Goal: Find specific page/section: Find specific page/section

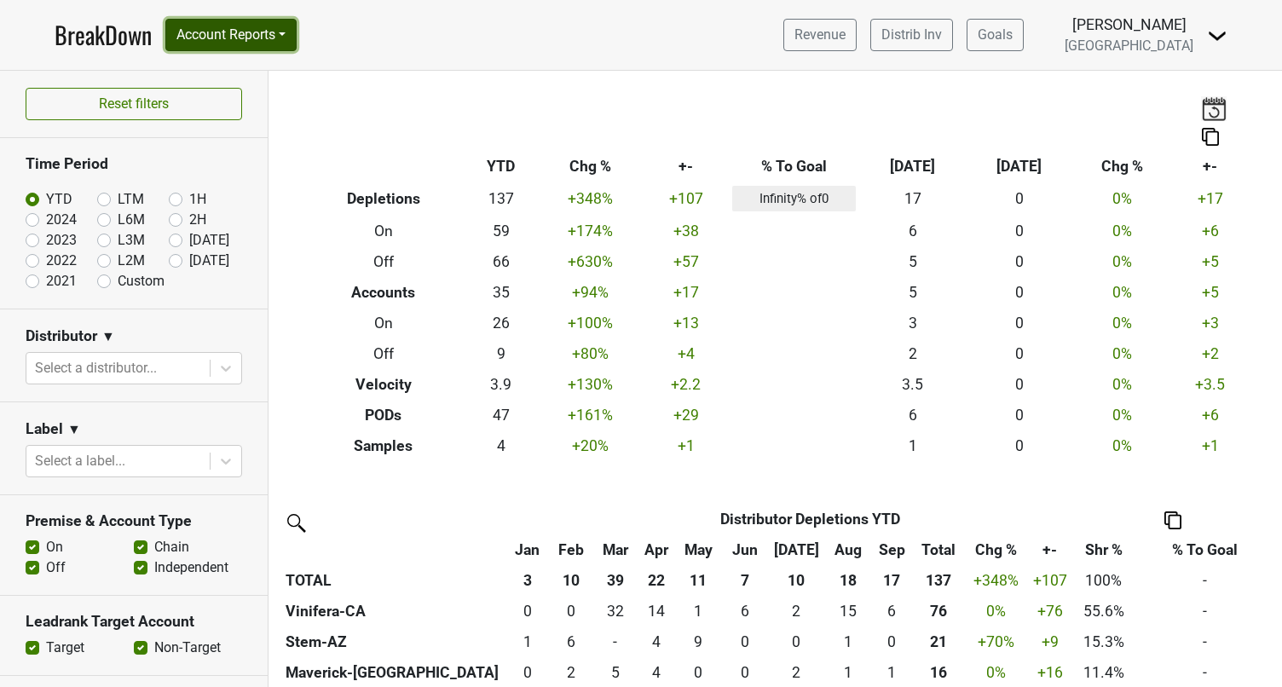
click at [286, 41] on button "Account Reports" at bounding box center [230, 35] width 131 height 32
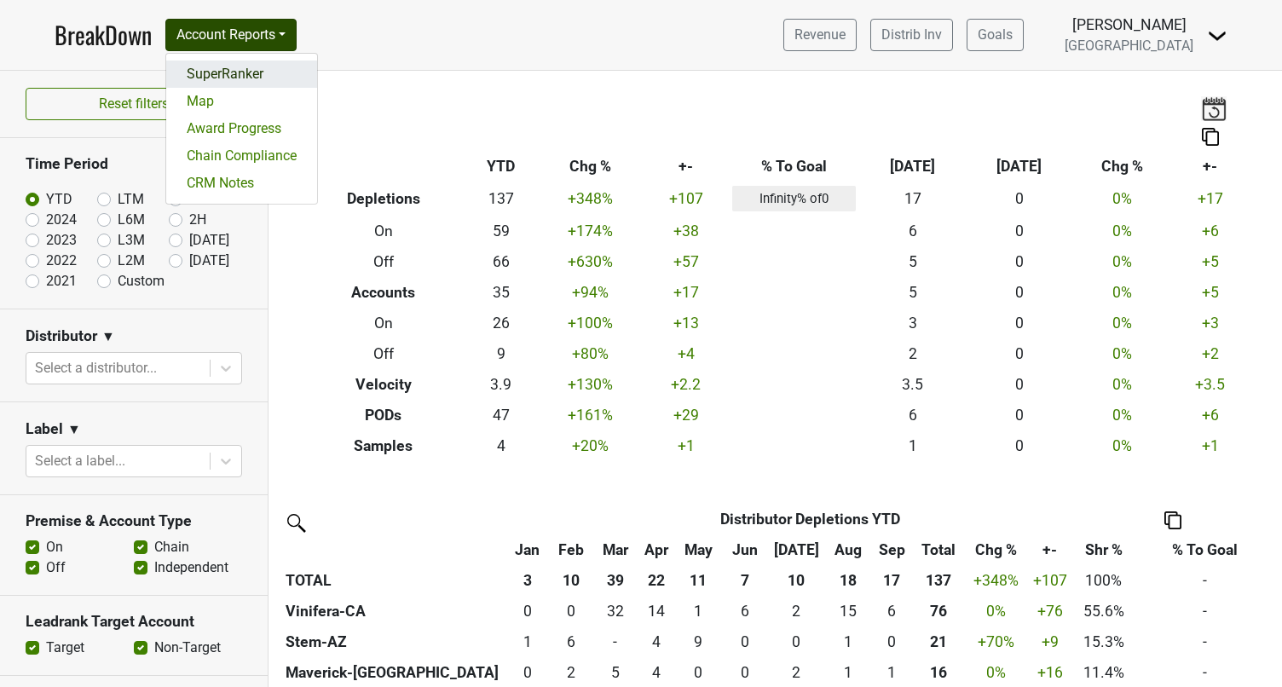
click at [217, 72] on link "SuperRanker" at bounding box center [241, 74] width 151 height 27
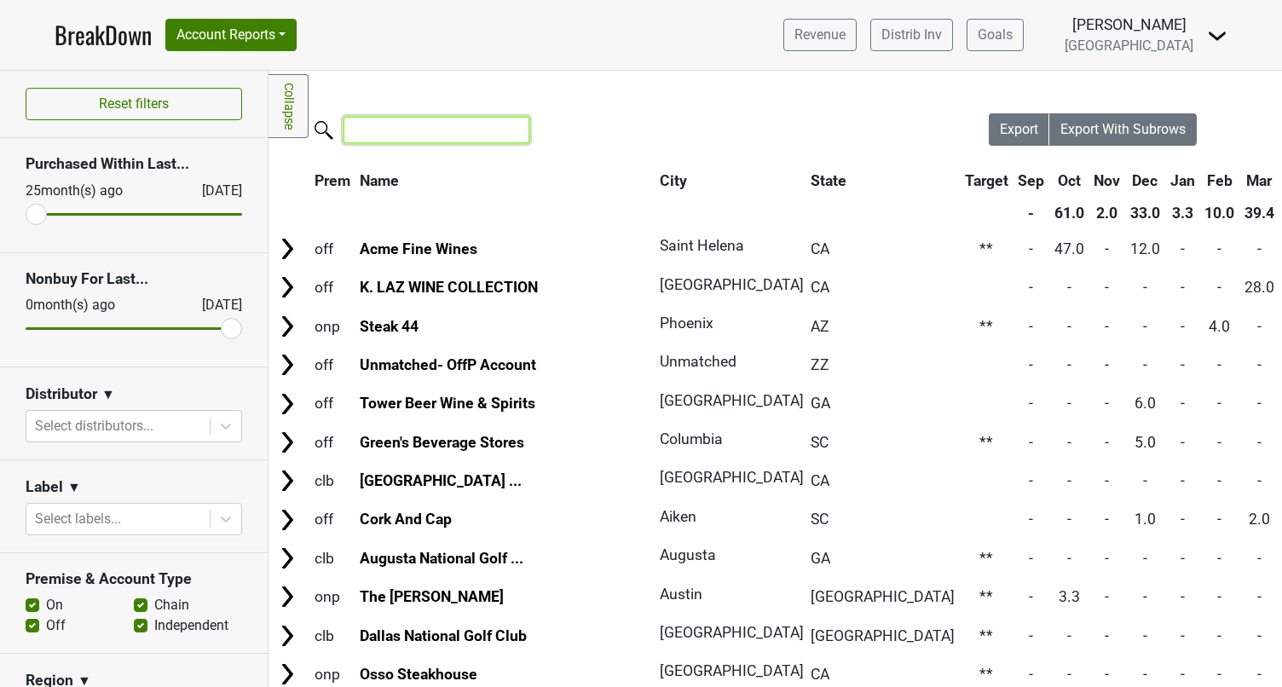
click at [380, 135] on input "search" at bounding box center [437, 130] width 186 height 26
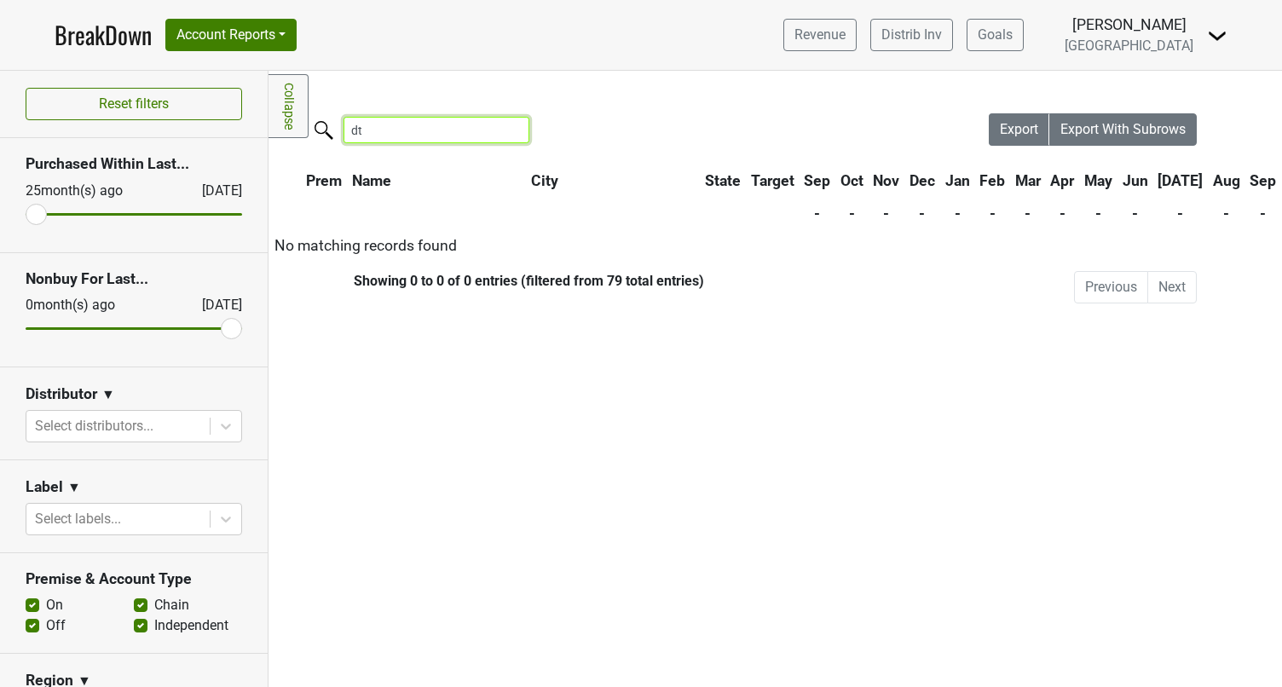
type input "d"
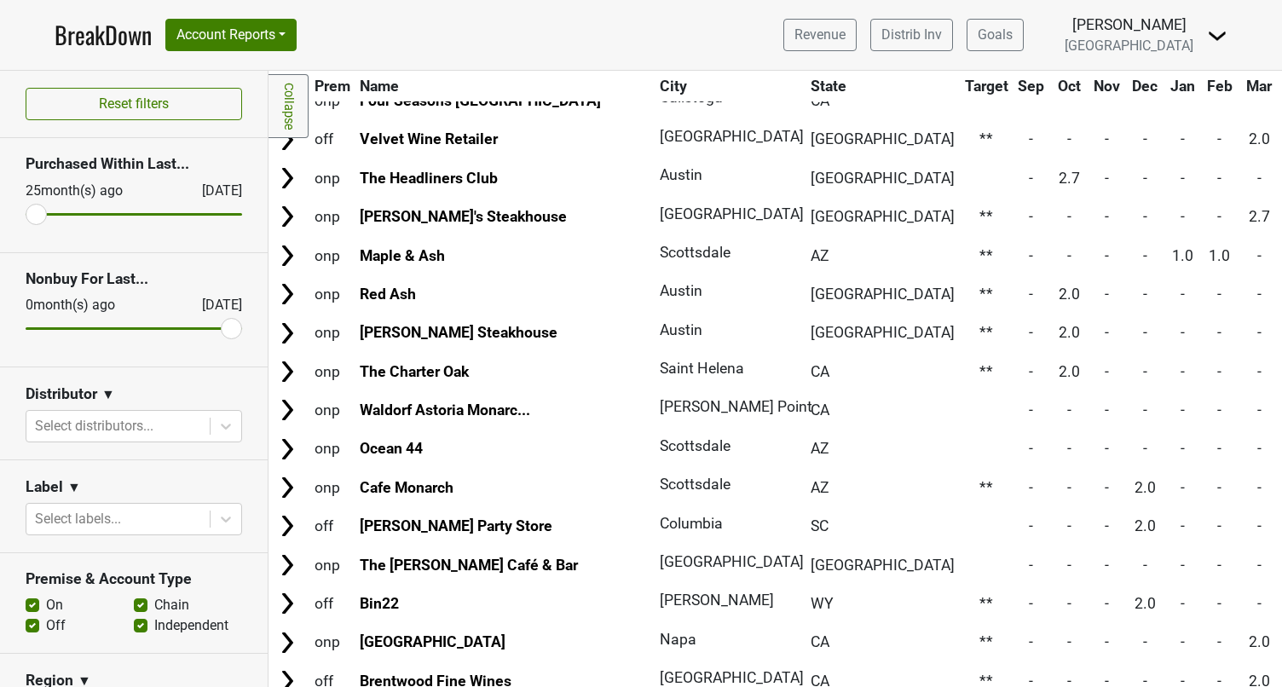
click at [95, 34] on link "BreakDown" at bounding box center [103, 35] width 97 height 36
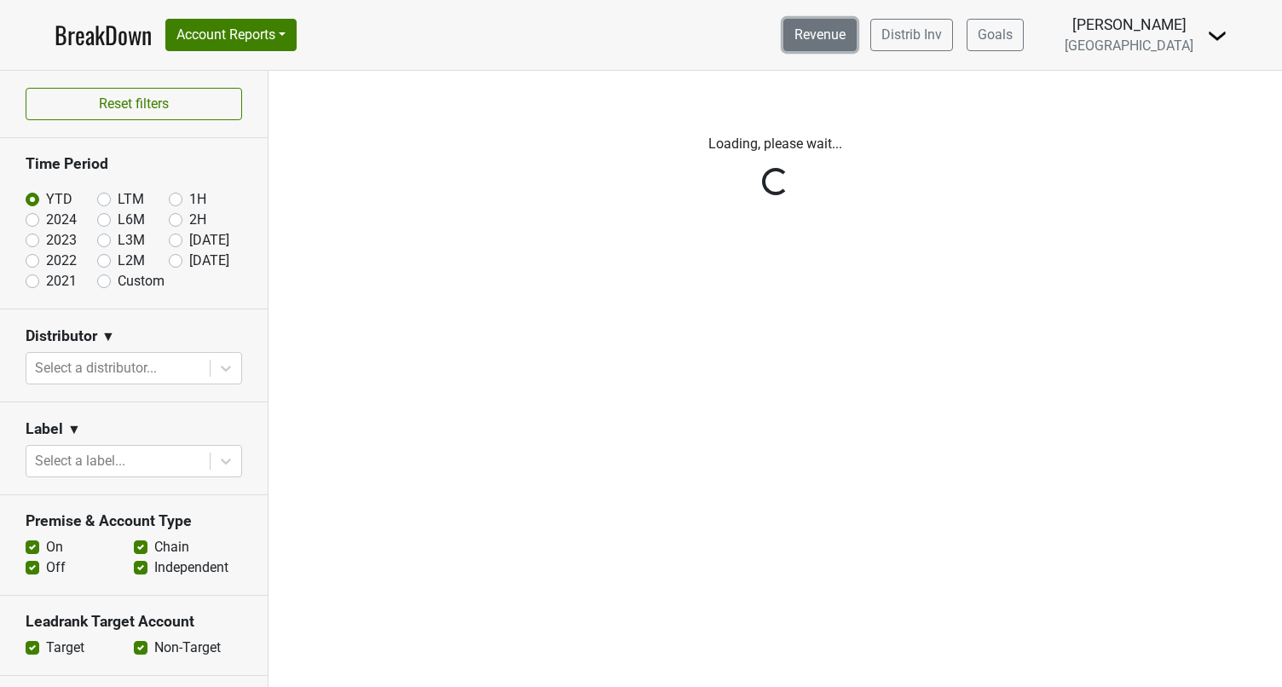
click at [857, 43] on link "Revenue" at bounding box center [820, 35] width 73 height 32
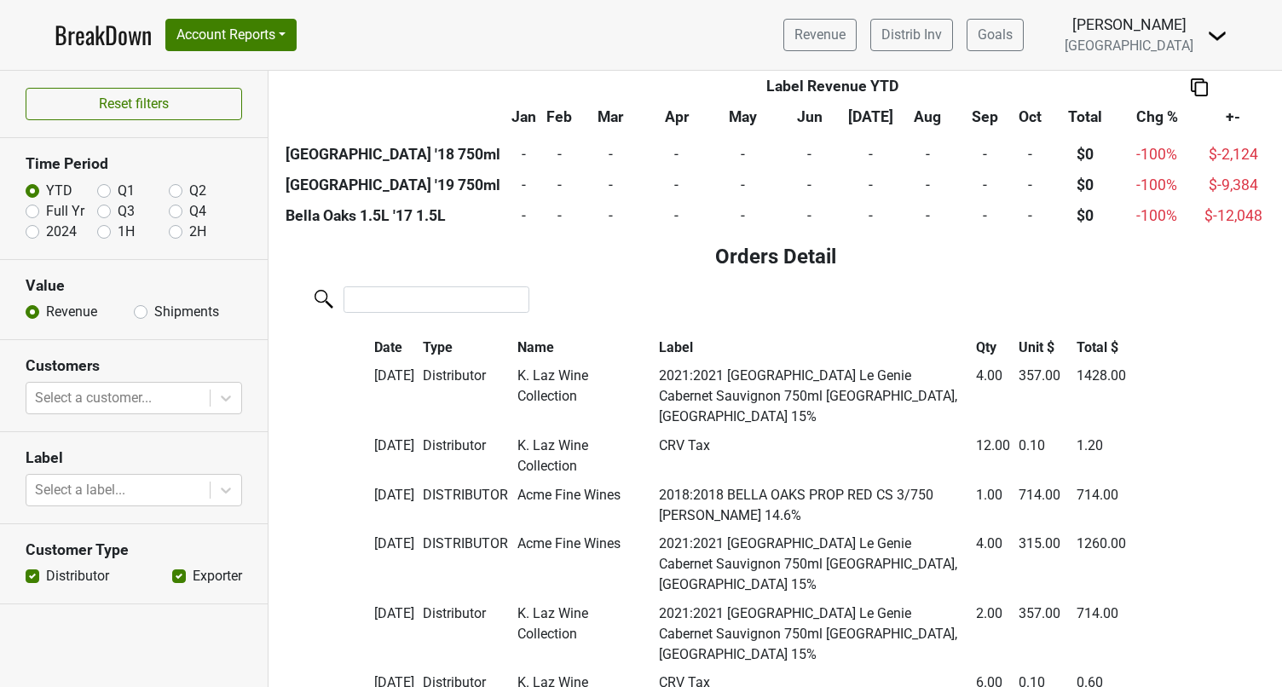
scroll to position [1547, 0]
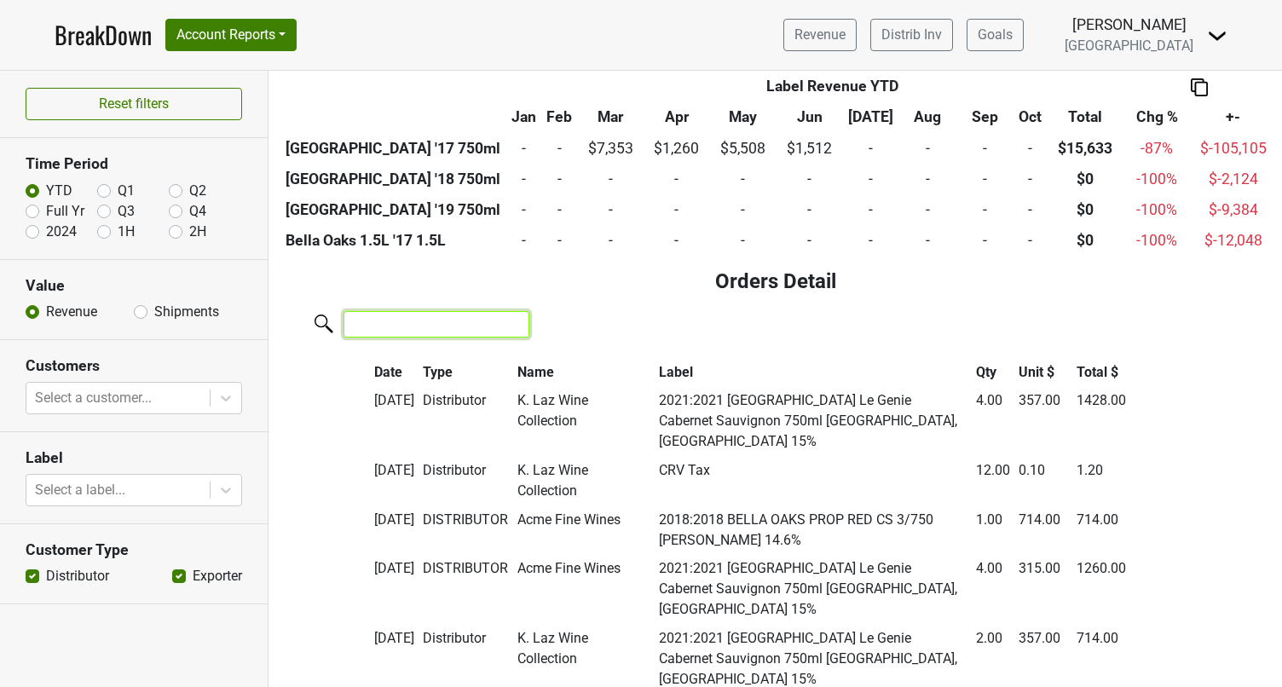
click at [385, 321] on input "search" at bounding box center [437, 324] width 186 height 26
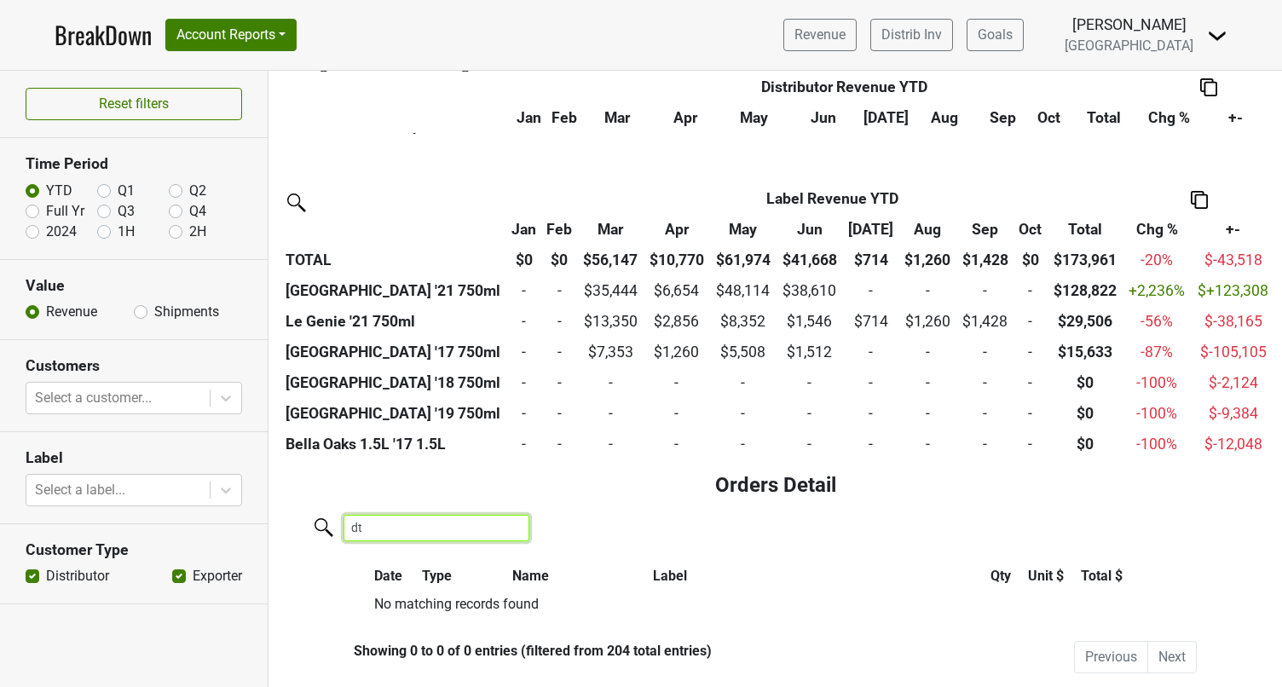
scroll to position [1344, 0]
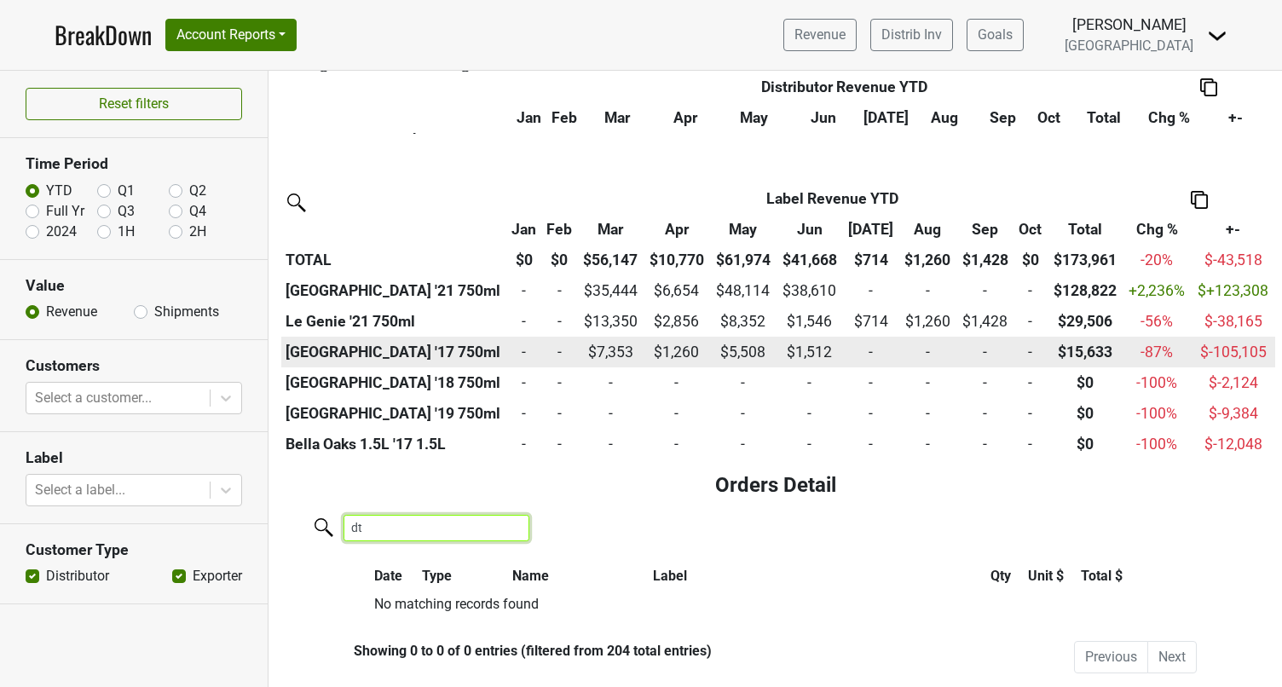
type input "dtt"
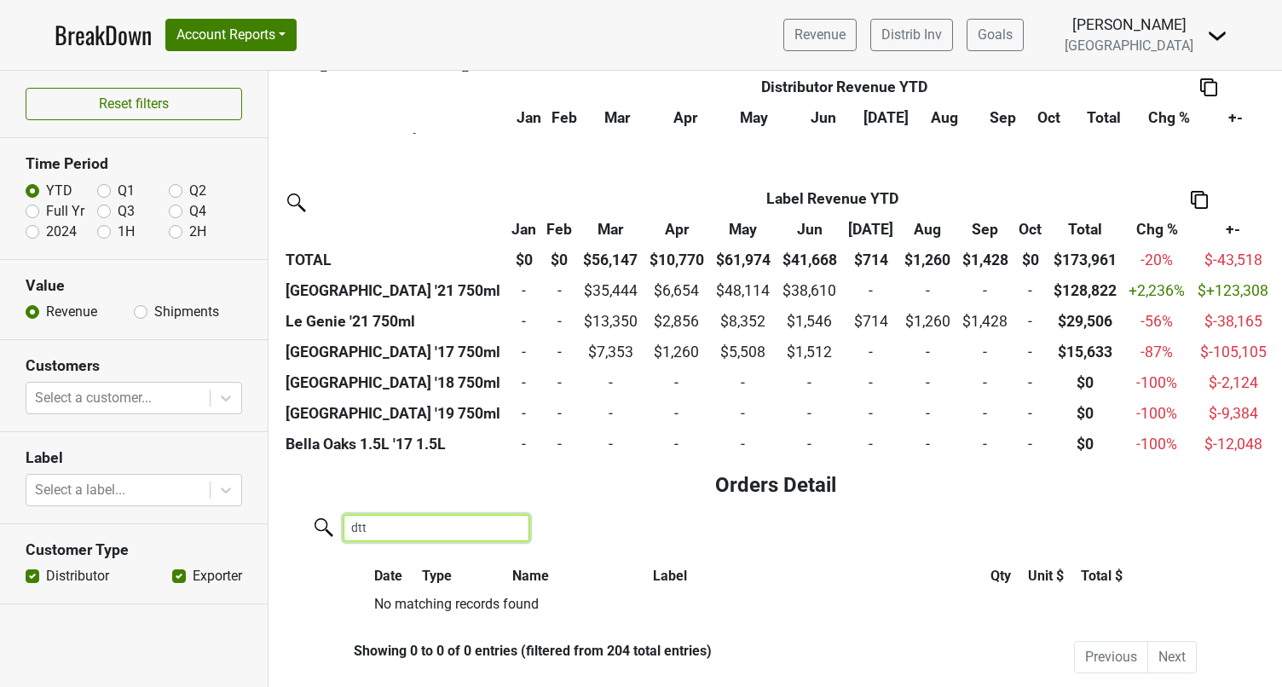
click at [502, 526] on input "dtt" at bounding box center [437, 528] width 186 height 26
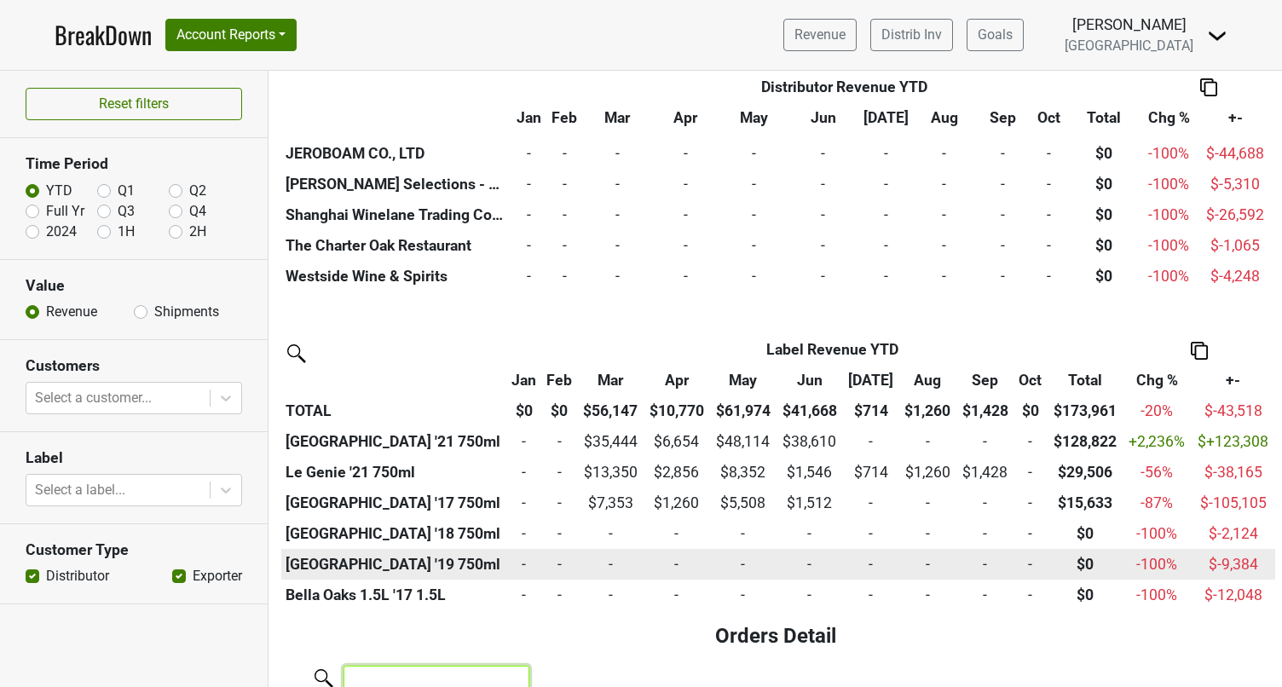
scroll to position [1006, 0]
